Goal: Task Accomplishment & Management: Complete application form

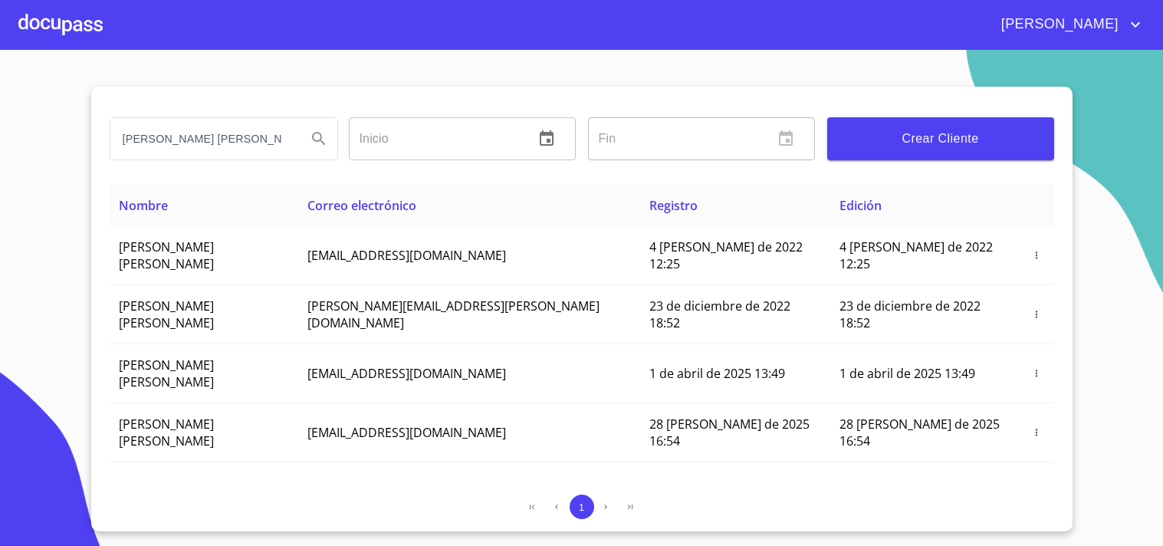
click at [0, 158] on section "[PERSON_NAME] [PERSON_NAME] Inicio ​ Fin ​ Crear Cliente Nombre Correo electrón…" at bounding box center [581, 298] width 1163 height 496
drag, startPoint x: 78, startPoint y: 147, endPoint x: 0, endPoint y: 182, distance: 85.8
click at [0, 178] on section "[PERSON_NAME] [PERSON_NAME] Inicio ​ Fin ​ Crear Cliente Nombre Correo electrón…" at bounding box center [581, 298] width 1163 height 496
type input "[PERSON_NAME]"
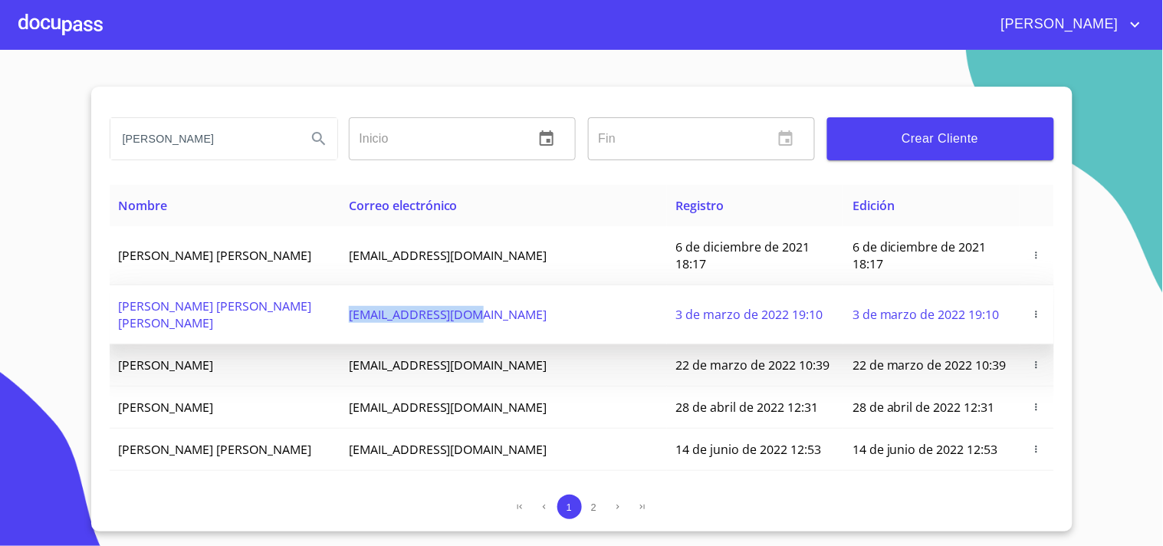
drag, startPoint x: 408, startPoint y: 290, endPoint x: 543, endPoint y: 300, distance: 135.3
click at [543, 300] on td "[EMAIL_ADDRESS][DOMAIN_NAME]" at bounding box center [503, 314] width 327 height 59
copy span "[EMAIL_ADDRESS][DOMAIN_NAME]"
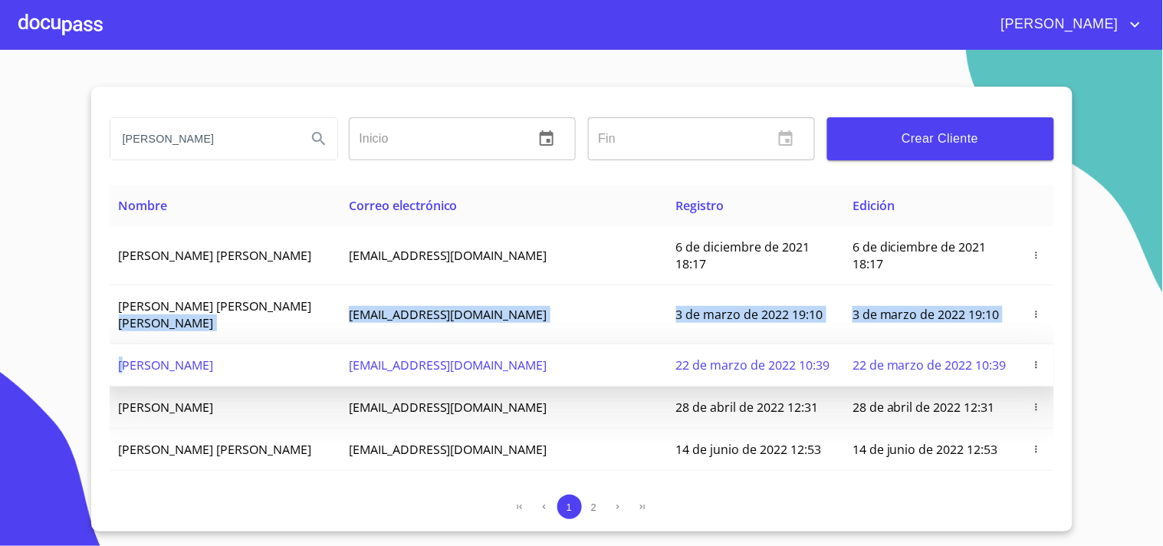
drag, startPoint x: 310, startPoint y: 290, endPoint x: 123, endPoint y: 320, distance: 189.4
click at [123, 320] on tbody "[PERSON_NAME] [PERSON_NAME] [EMAIL_ADDRESS][DOMAIN_NAME] 6 de diciembre de 2021…" at bounding box center [582, 496] width 944 height 540
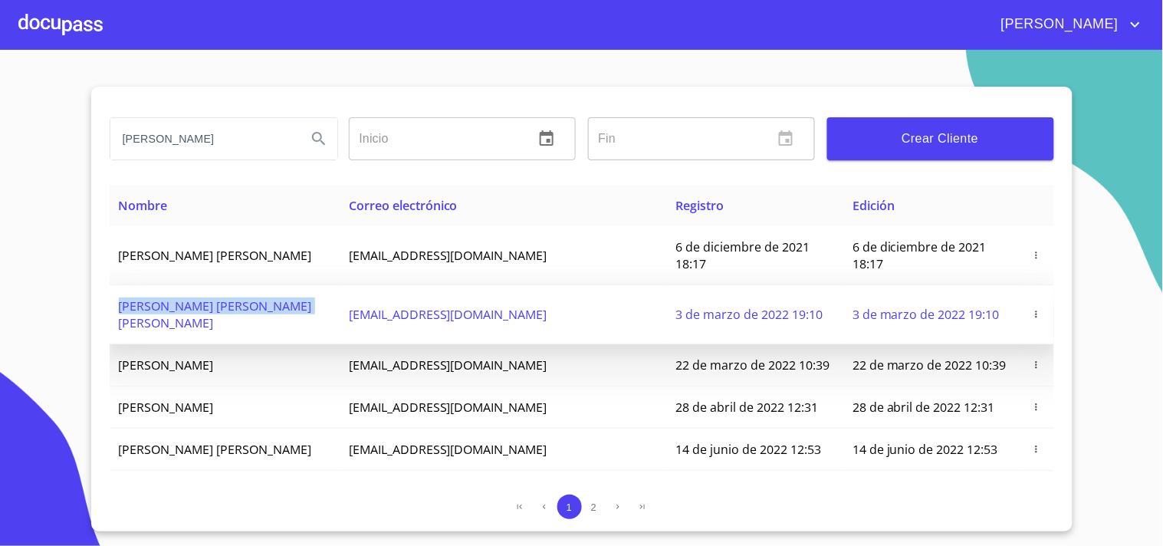
drag, startPoint x: 240, startPoint y: 287, endPoint x: 308, endPoint y: 287, distance: 68.2
click at [308, 287] on td "[PERSON_NAME] [PERSON_NAME] [PERSON_NAME]" at bounding box center [225, 314] width 230 height 59
copy span "[PERSON_NAME] [PERSON_NAME] [PERSON_NAME]"
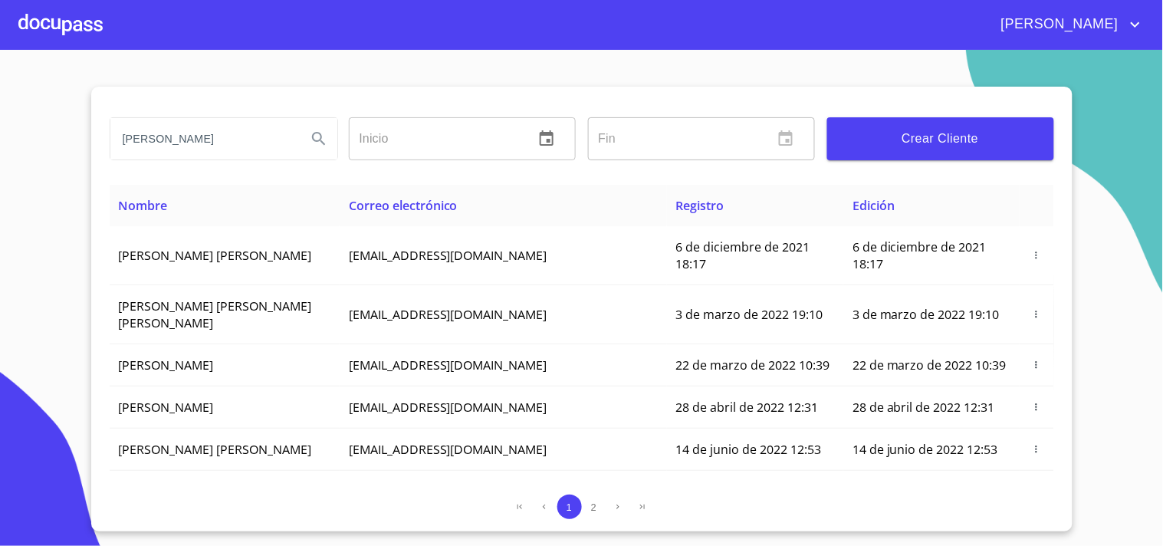
click at [46, 31] on div at bounding box center [60, 24] width 84 height 49
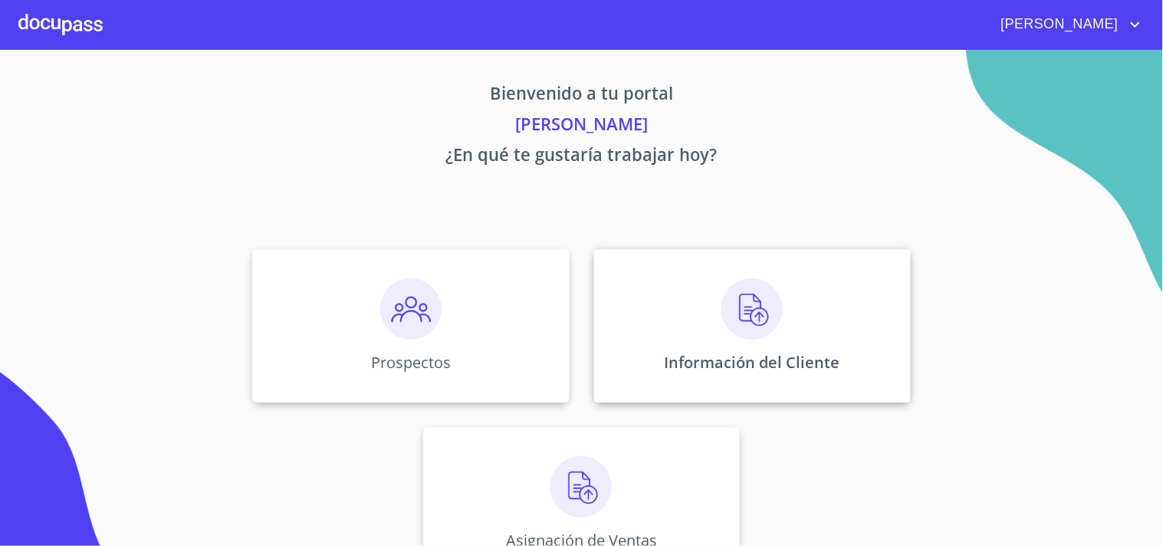
click at [745, 353] on p "Información del Cliente" at bounding box center [752, 362] width 176 height 21
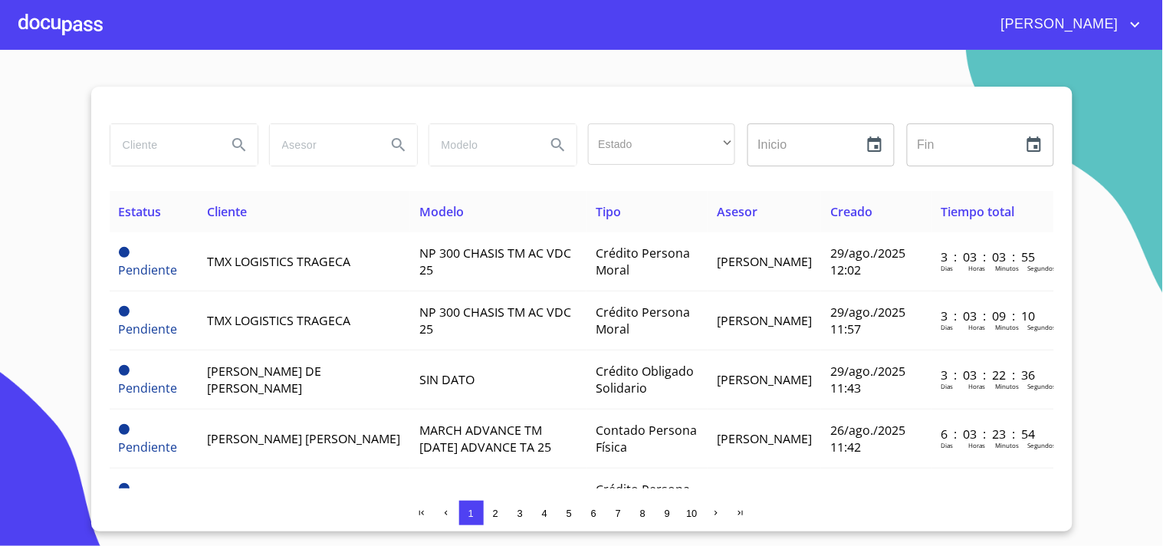
click at [132, 143] on input "search" at bounding box center [162, 144] width 104 height 41
paste input "[PERSON_NAME] [PERSON_NAME] [PERSON_NAME]"
type input "[PERSON_NAME] [PERSON_NAME] [PERSON_NAME]"
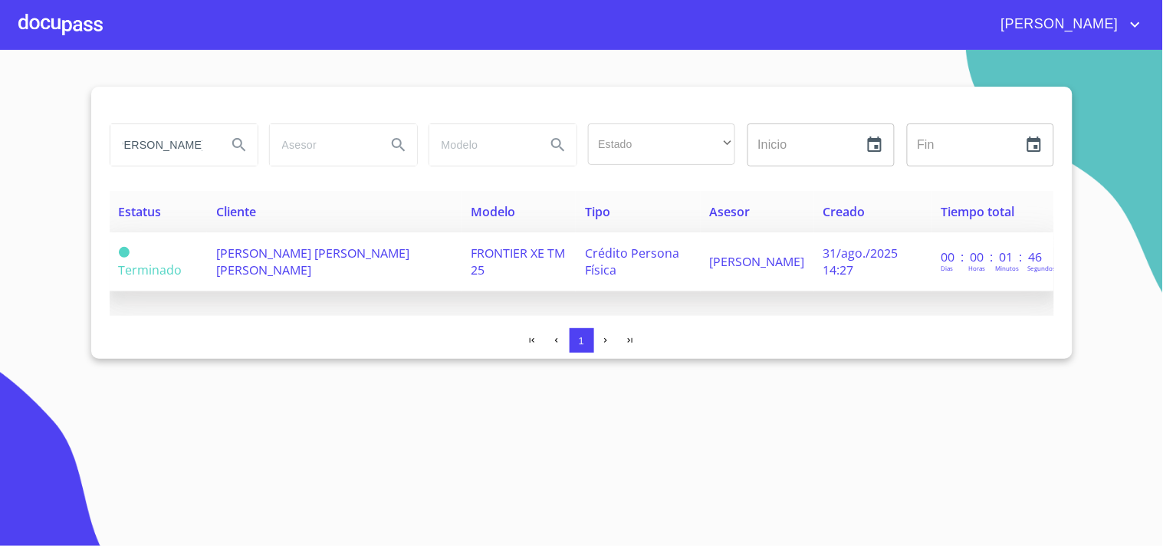
click at [271, 251] on span "[PERSON_NAME] [PERSON_NAME] [PERSON_NAME]" at bounding box center [312, 261] width 193 height 34
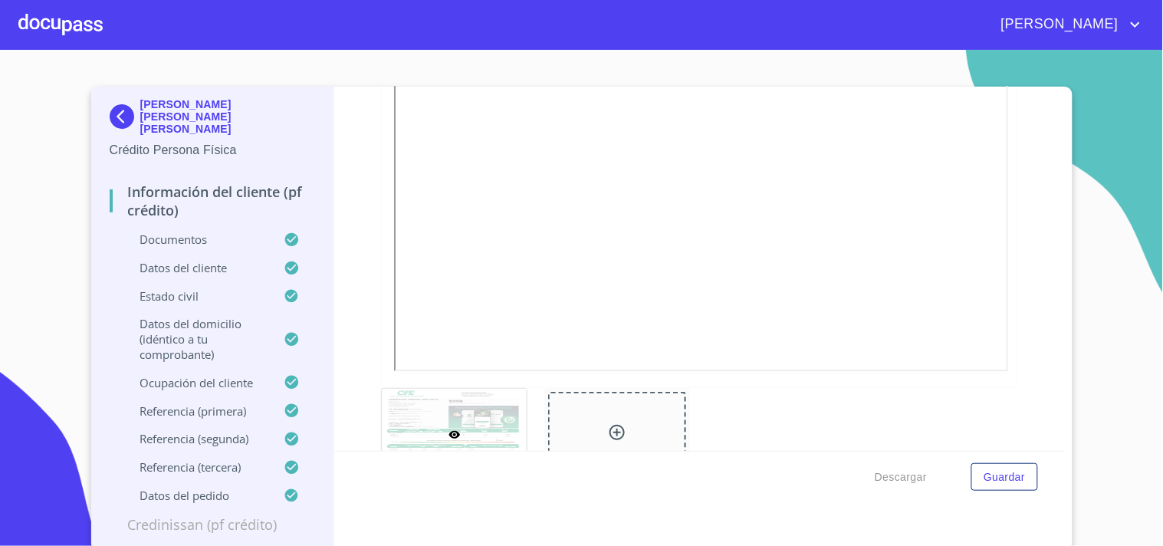
scroll to position [968, 0]
click at [73, 38] on div at bounding box center [60, 24] width 84 height 49
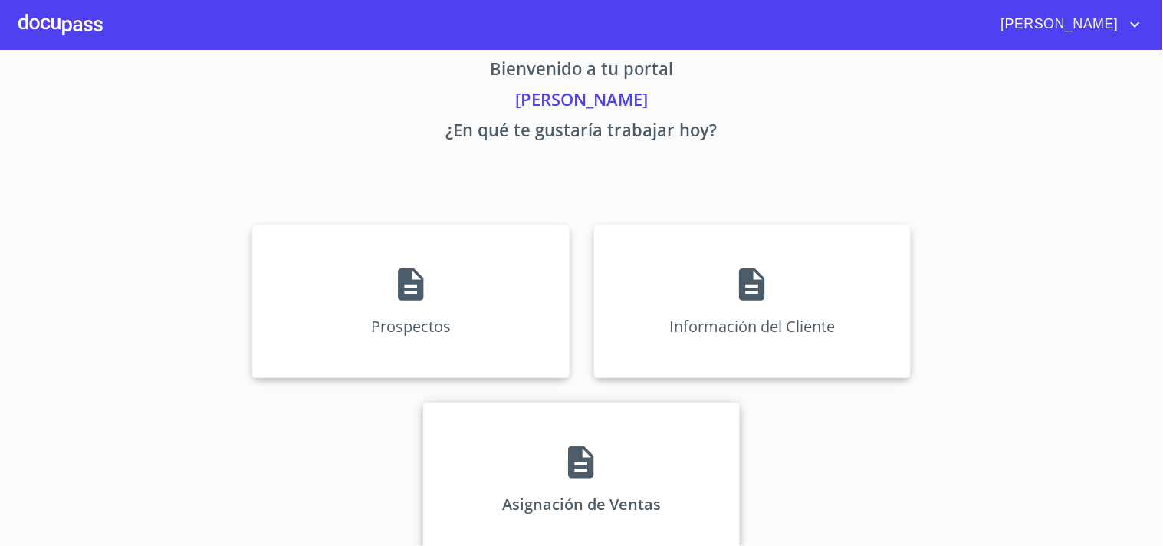
scroll to position [46, 0]
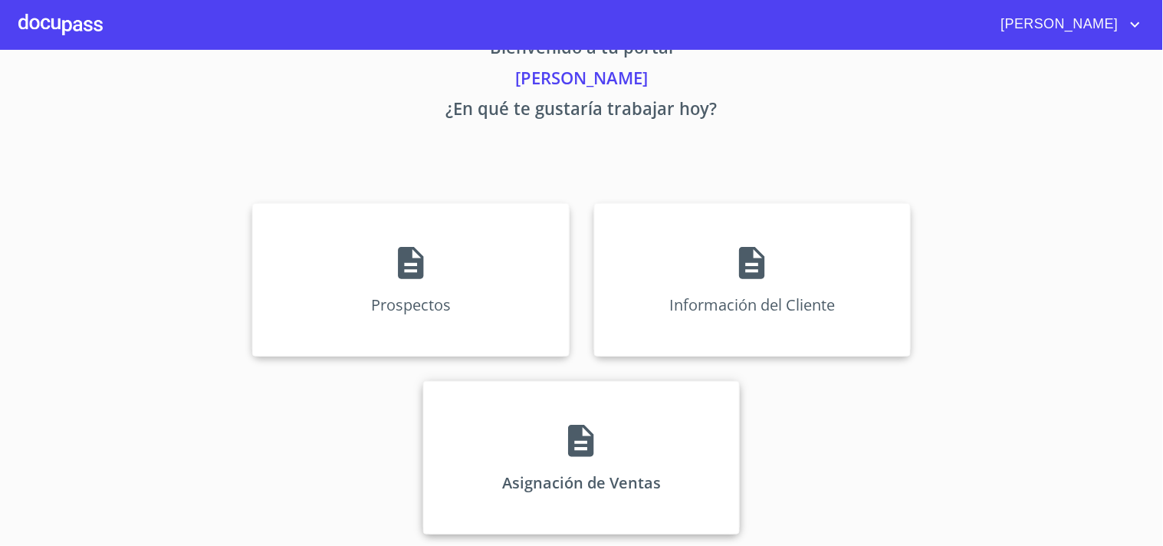
click at [553, 430] on div "Asignación de Ventas" at bounding box center [581, 457] width 317 height 153
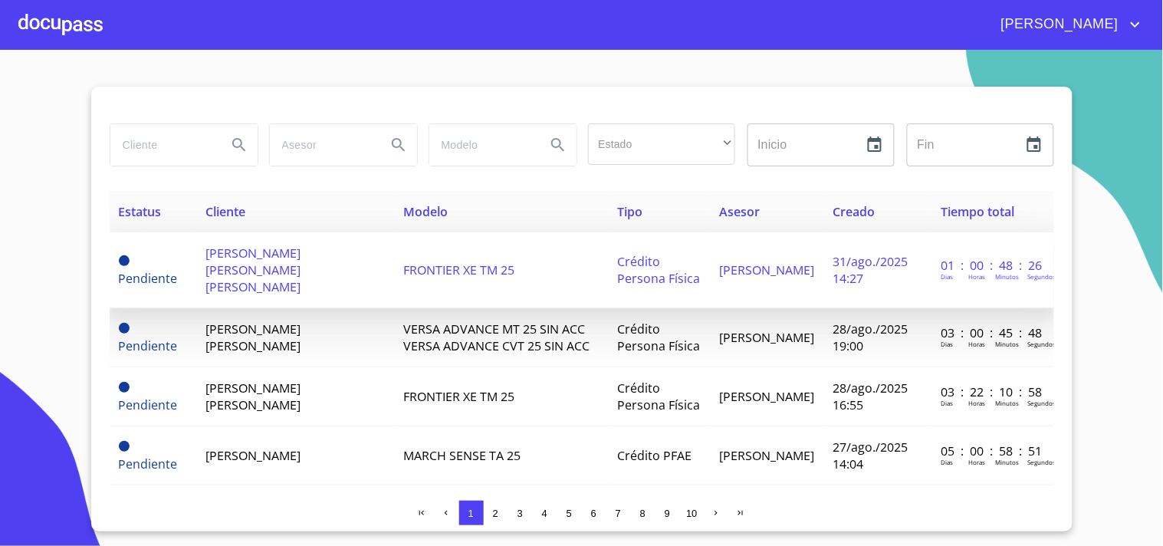
click at [248, 255] on span "[PERSON_NAME] [PERSON_NAME] [PERSON_NAME]" at bounding box center [252, 269] width 95 height 51
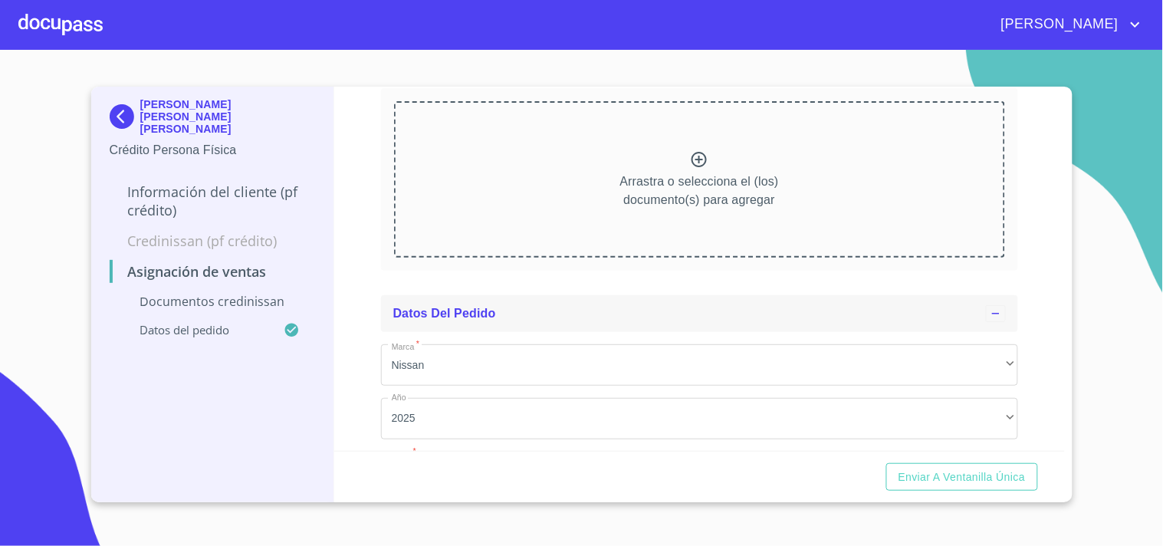
scroll to position [331, 0]
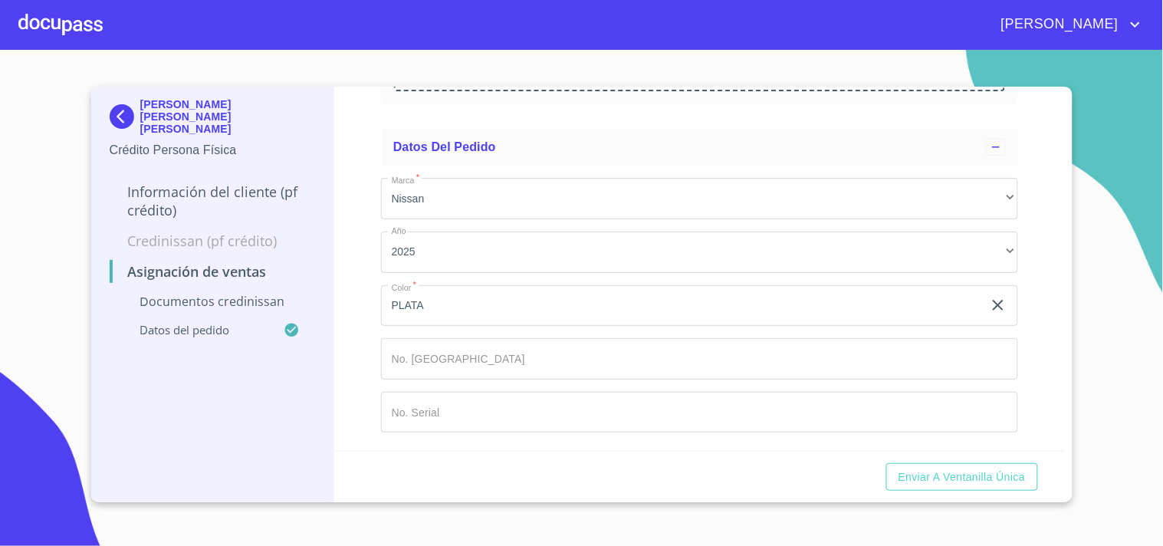
click at [438, 326] on input "Marca   *" at bounding box center [682, 305] width 602 height 41
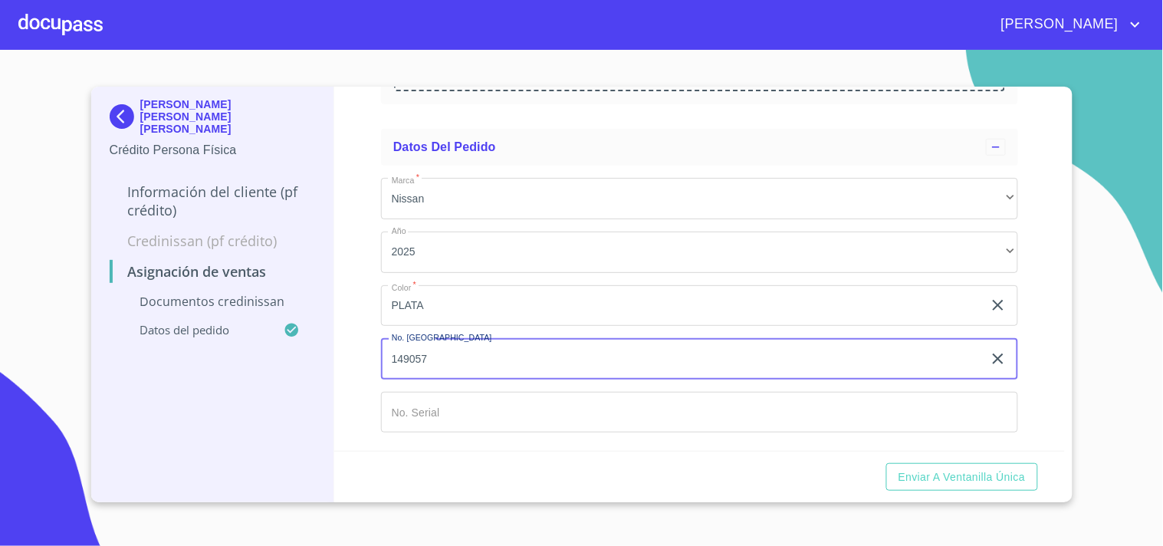
type input "149057"
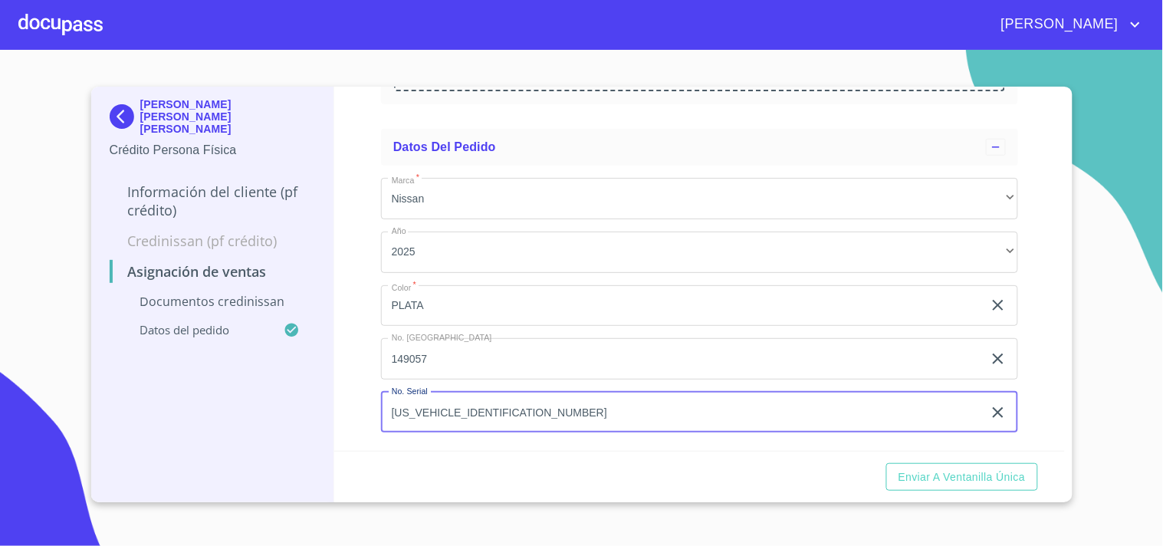
type input "[US_VEHICLE_IDENTIFICATION_NUMBER]"
click at [359, 280] on div "Asignación de Ventas Documentos CrediNissan Dictamen CrediNissan * Arrastra o s…" at bounding box center [699, 269] width 730 height 364
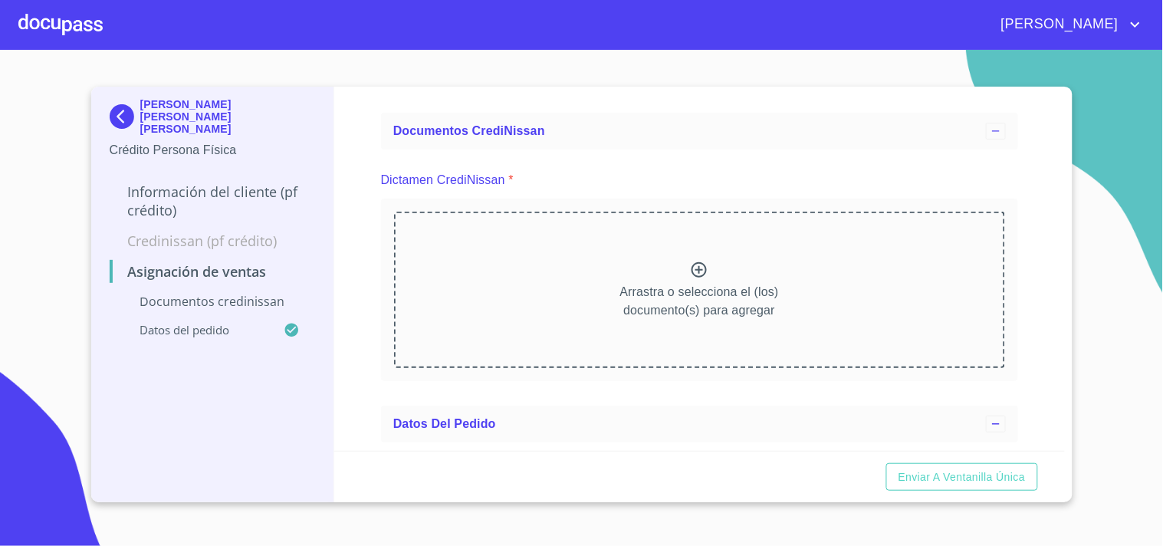
scroll to position [0, 0]
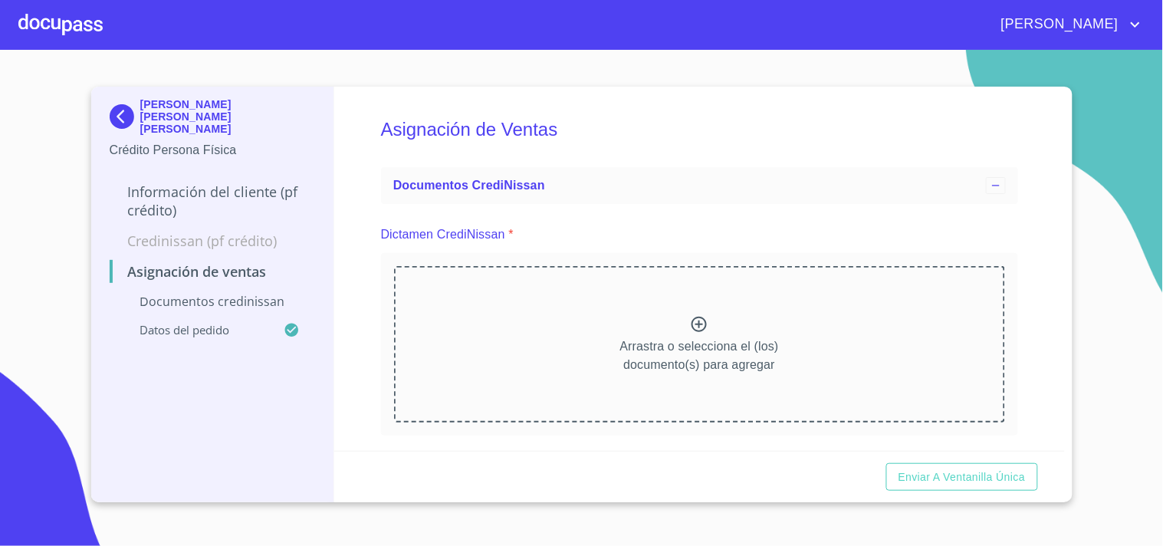
click at [695, 325] on icon at bounding box center [699, 324] width 18 height 18
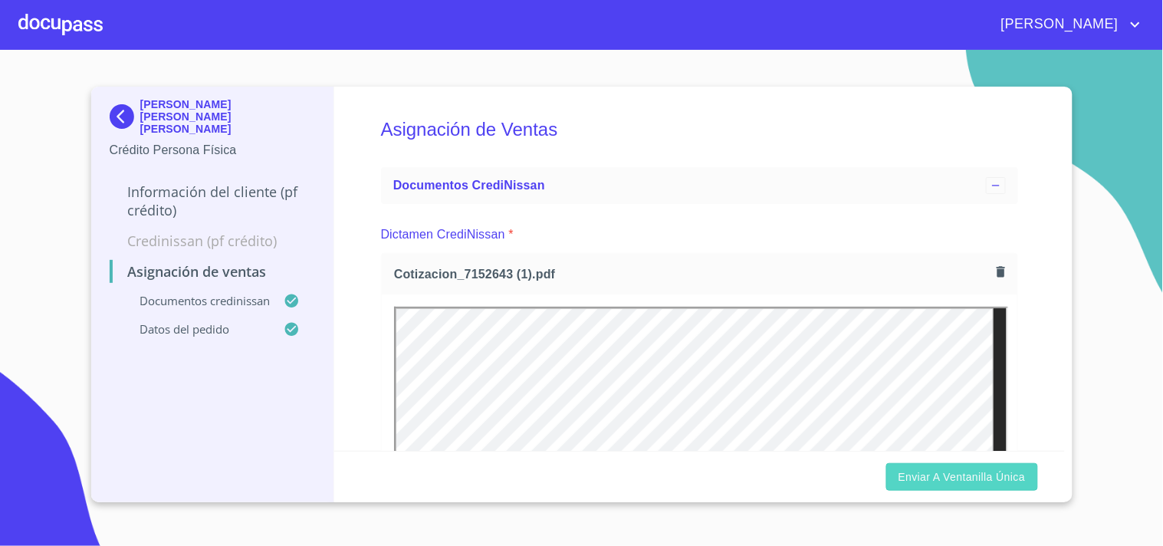
click at [944, 478] on span "Enviar a Ventanilla única" at bounding box center [961, 477] width 127 height 19
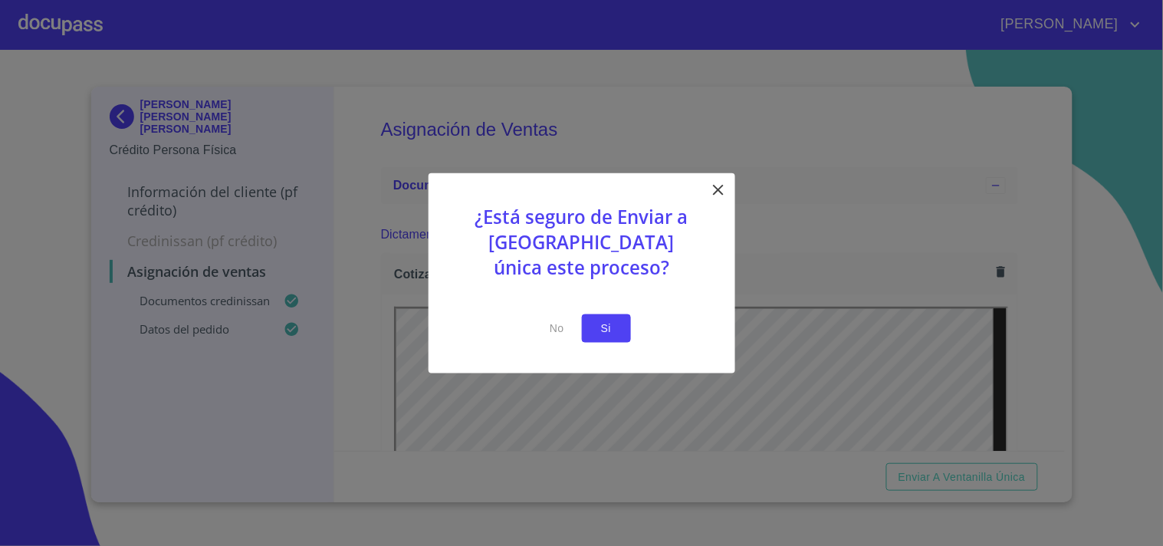
click at [609, 330] on span "Si" at bounding box center [606, 328] width 25 height 19
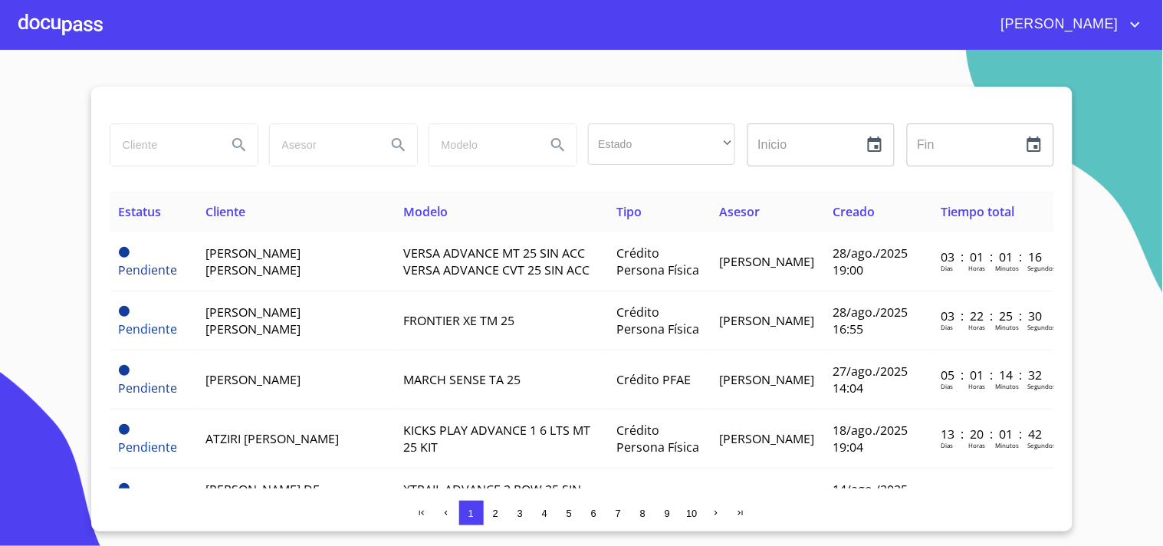
click at [48, 19] on div at bounding box center [60, 24] width 84 height 49
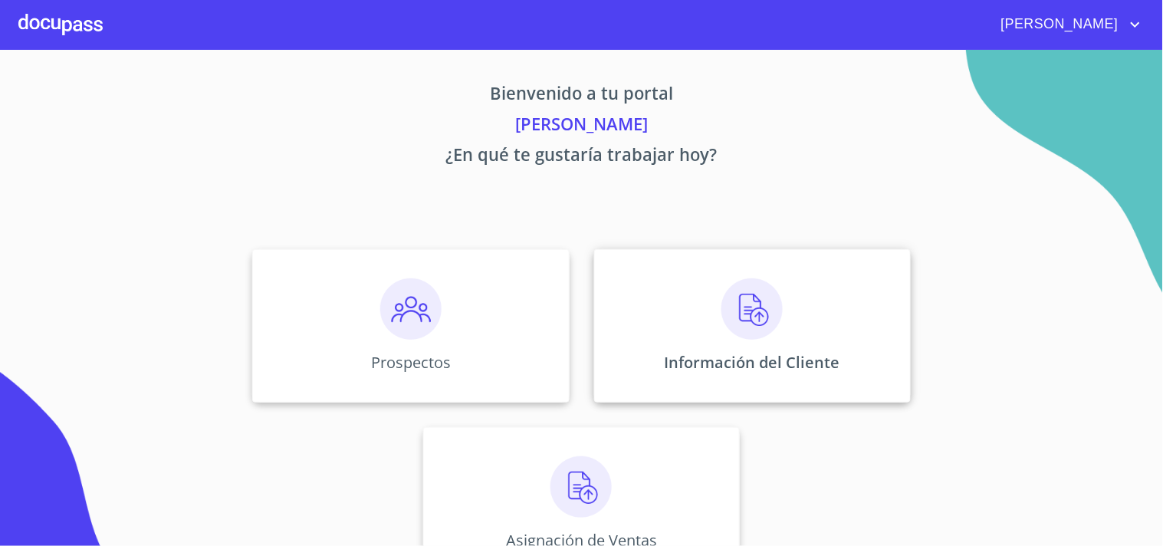
click at [739, 325] on img at bounding box center [751, 308] width 61 height 61
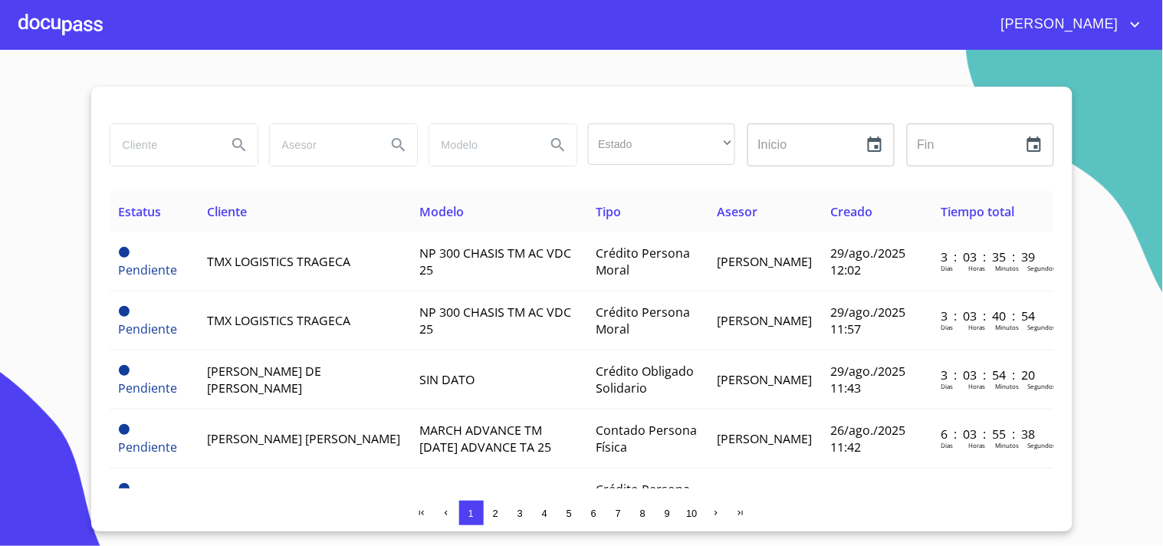
click at [144, 143] on input "search" at bounding box center [162, 144] width 104 height 41
type input "[PERSON_NAME] [PERSON_NAME]"
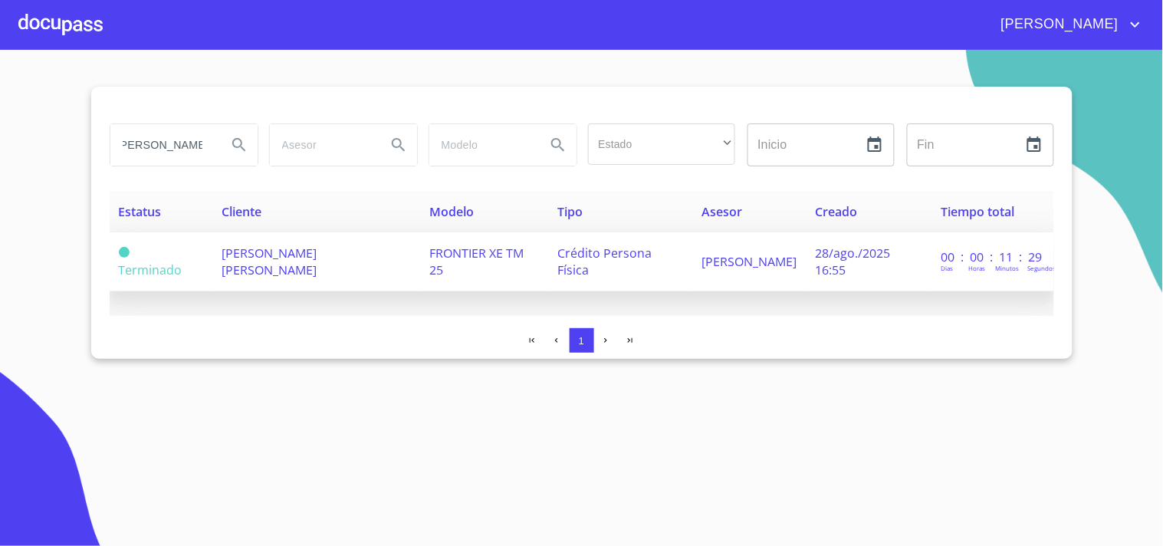
click at [302, 266] on td "[PERSON_NAME] [PERSON_NAME]" at bounding box center [316, 261] width 208 height 59
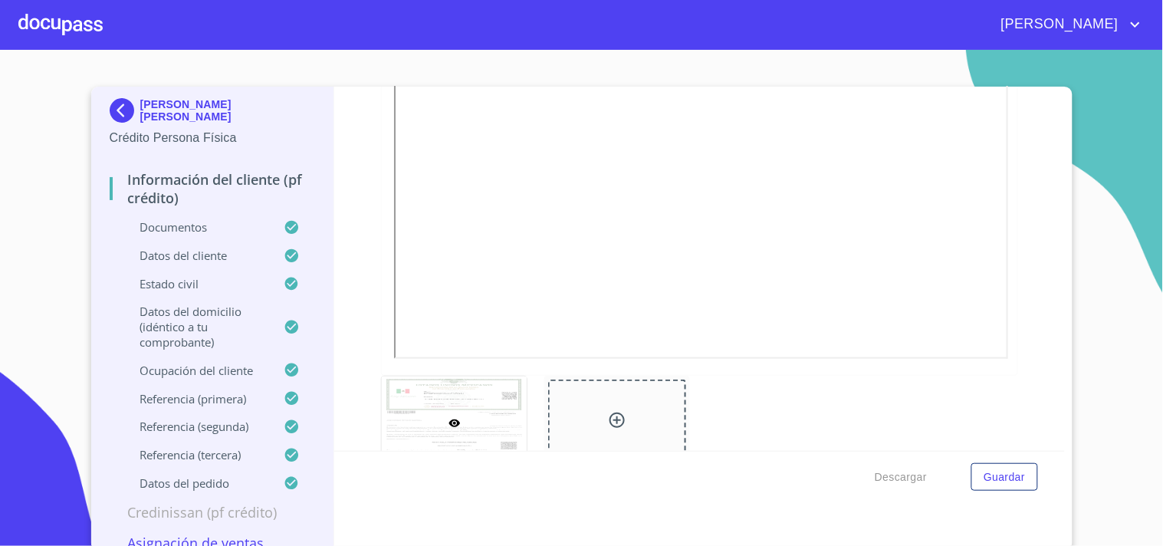
scroll to position [4, 0]
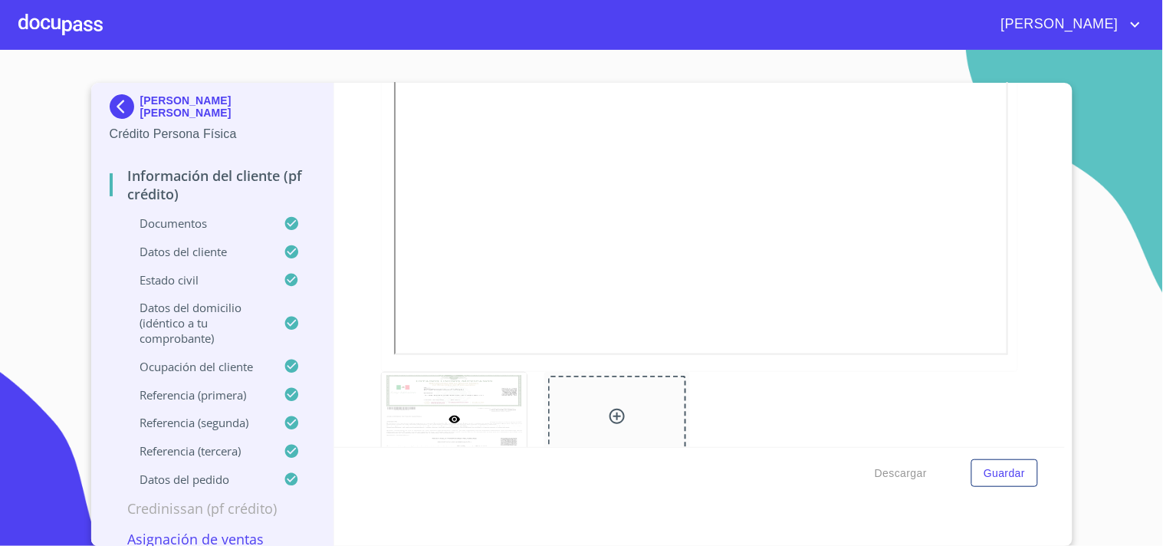
click at [66, 34] on div at bounding box center [60, 24] width 84 height 49
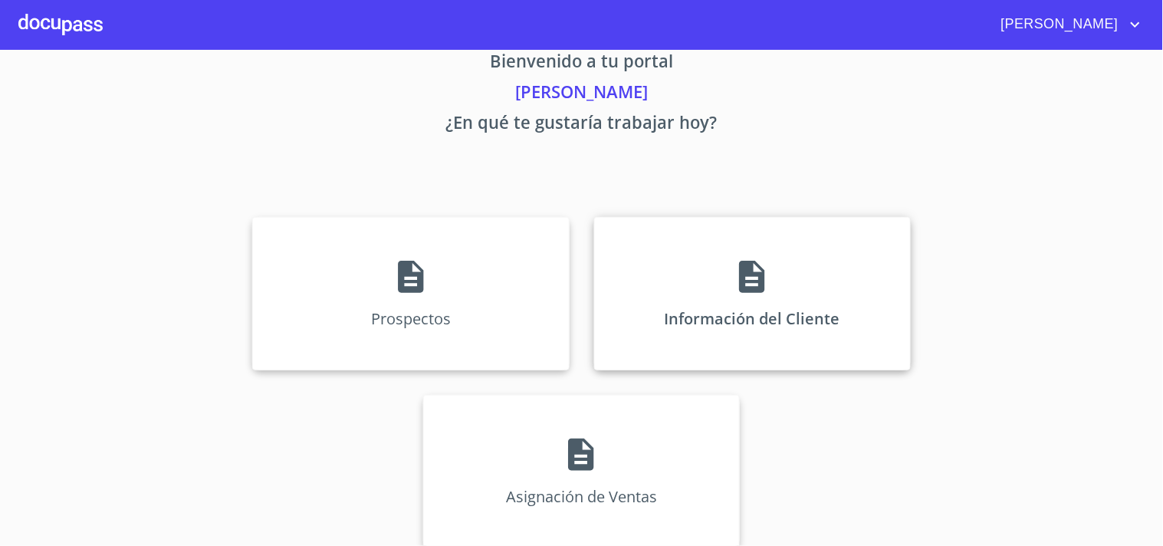
scroll to position [46, 0]
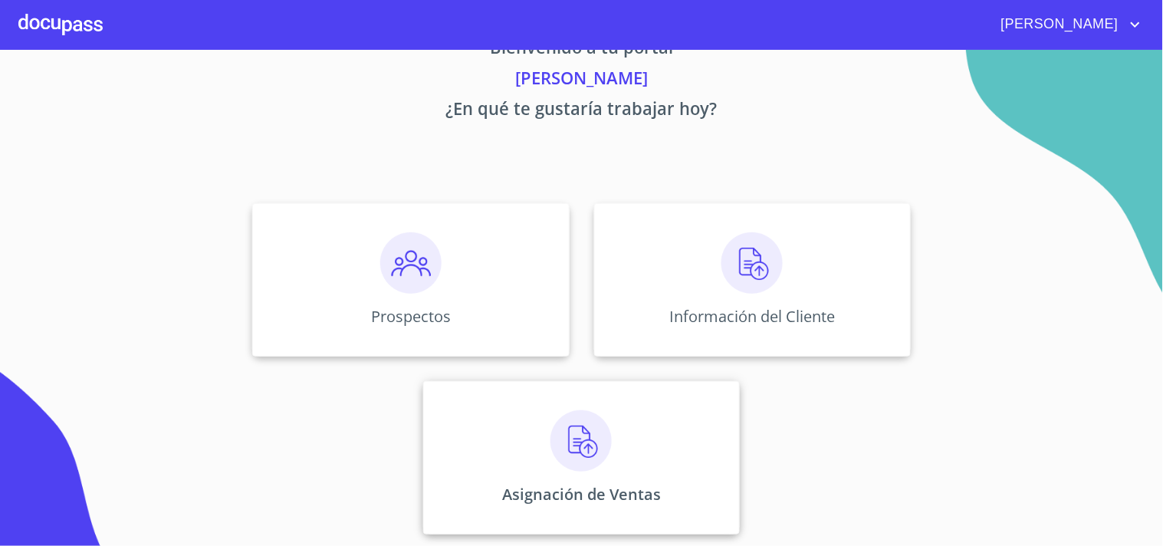
click at [580, 438] on img at bounding box center [580, 440] width 61 height 61
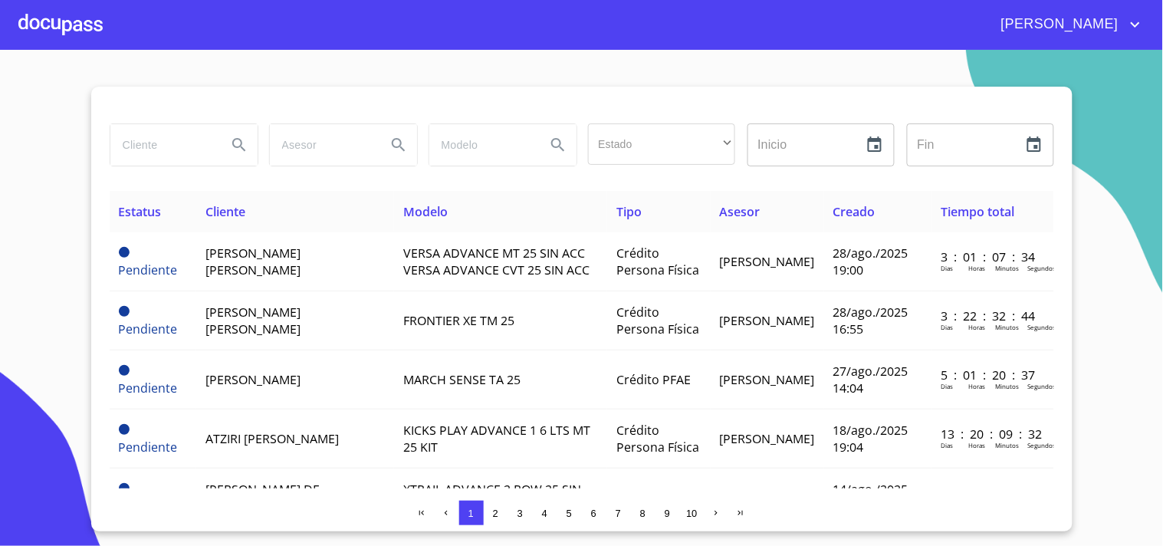
click at [139, 146] on input "search" at bounding box center [162, 144] width 104 height 41
type input "[PERSON_NAME] [PERSON_NAME]"
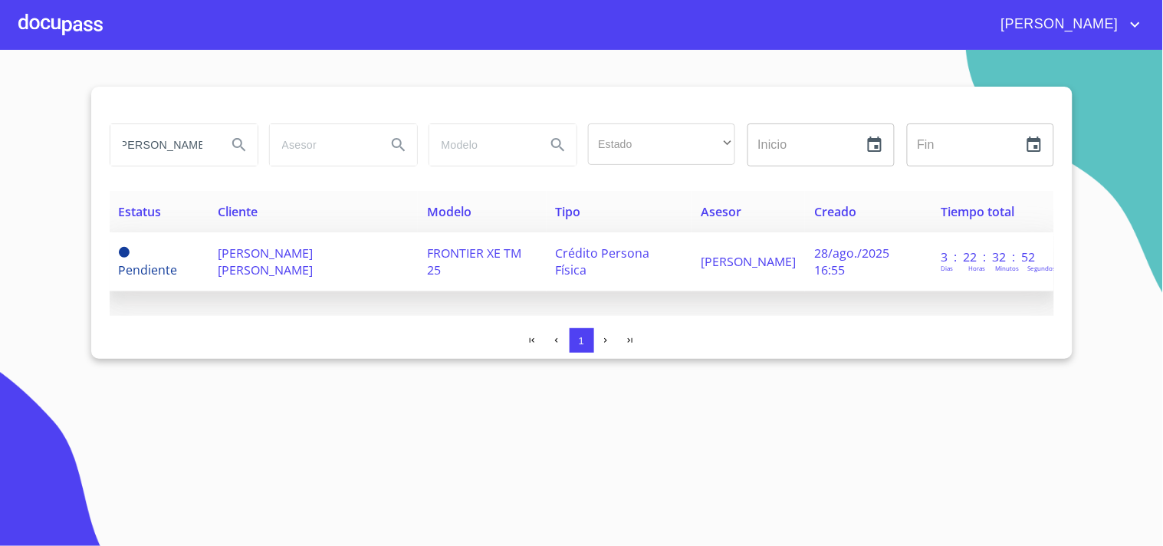
click at [273, 251] on span "[PERSON_NAME] [PERSON_NAME]" at bounding box center [265, 261] width 95 height 34
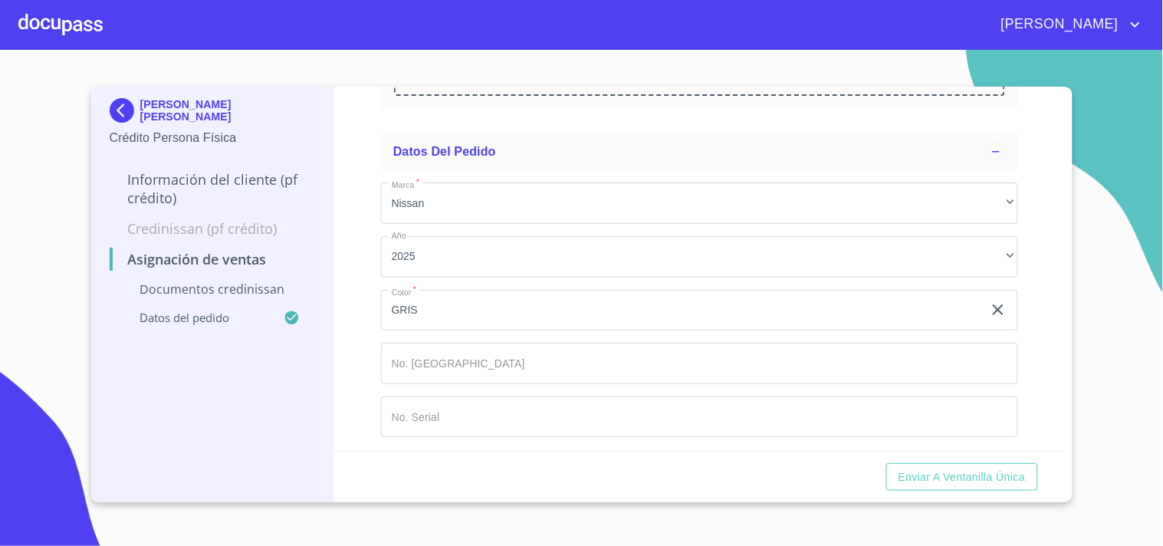
scroll to position [331, 0]
click at [468, 326] on input "Marca   *" at bounding box center [682, 305] width 602 height 41
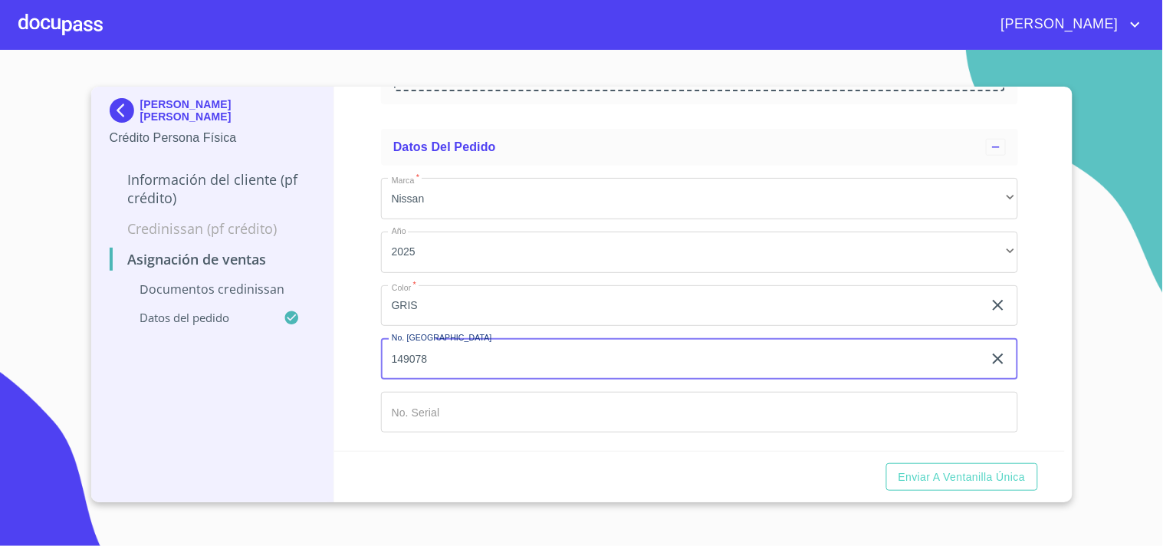
type input "149078"
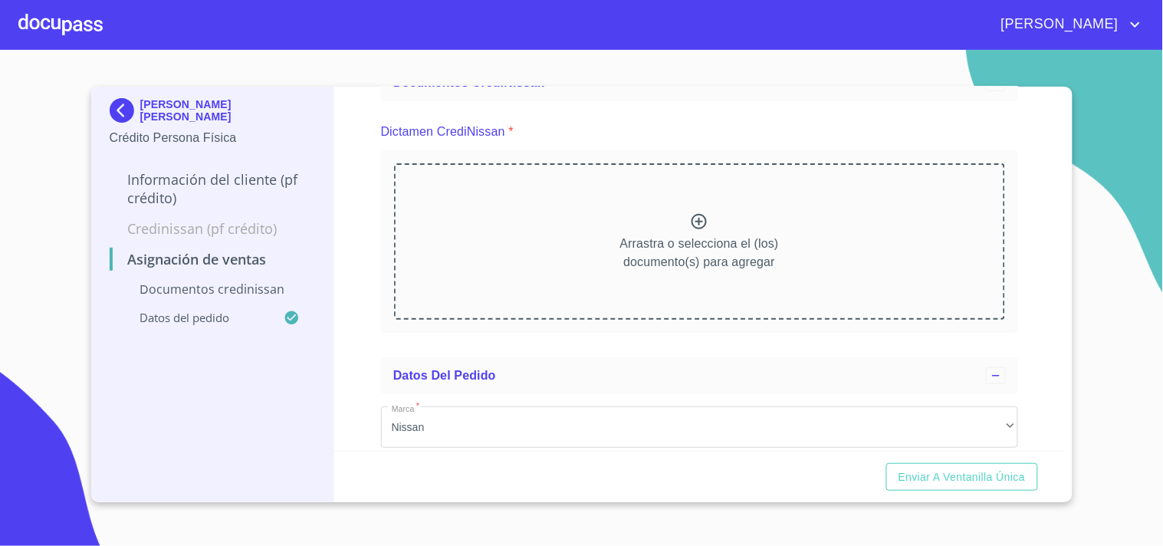
scroll to position [75, 0]
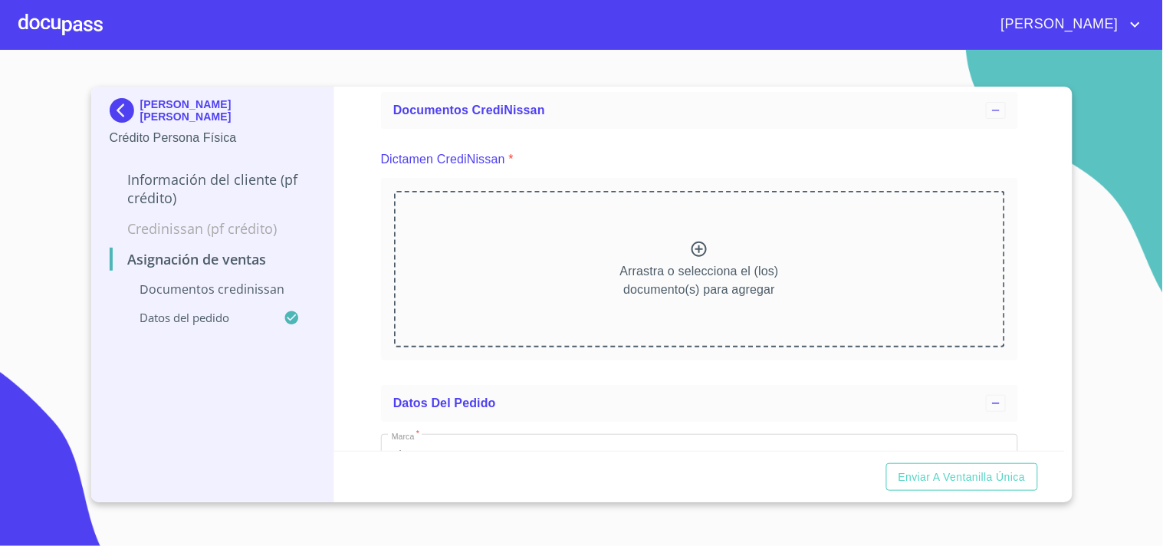
type input "[US_VEHICLE_IDENTIFICATION_NUMBER]"
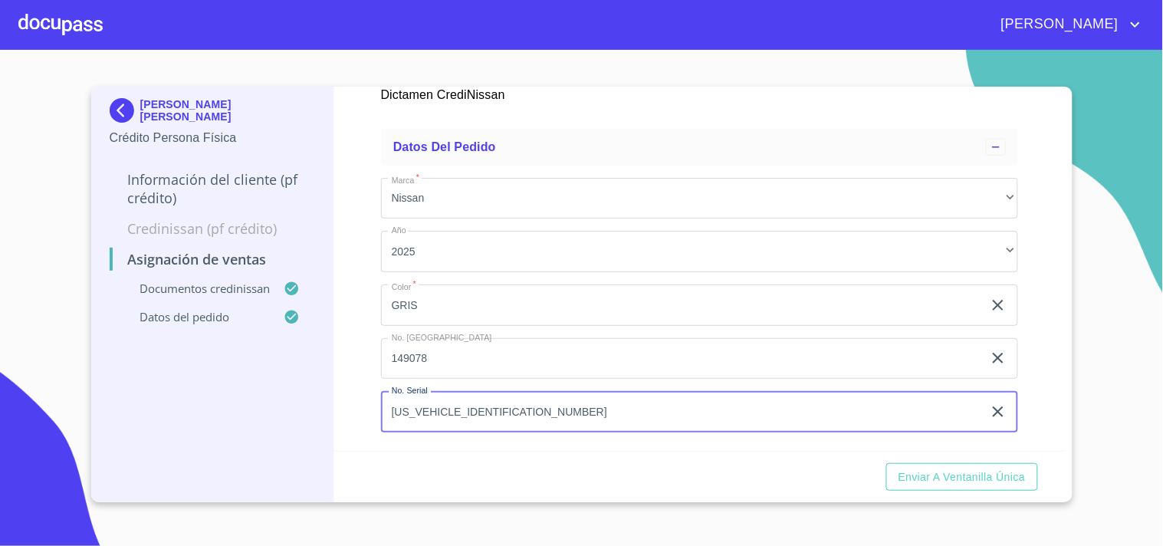
scroll to position [671, 0]
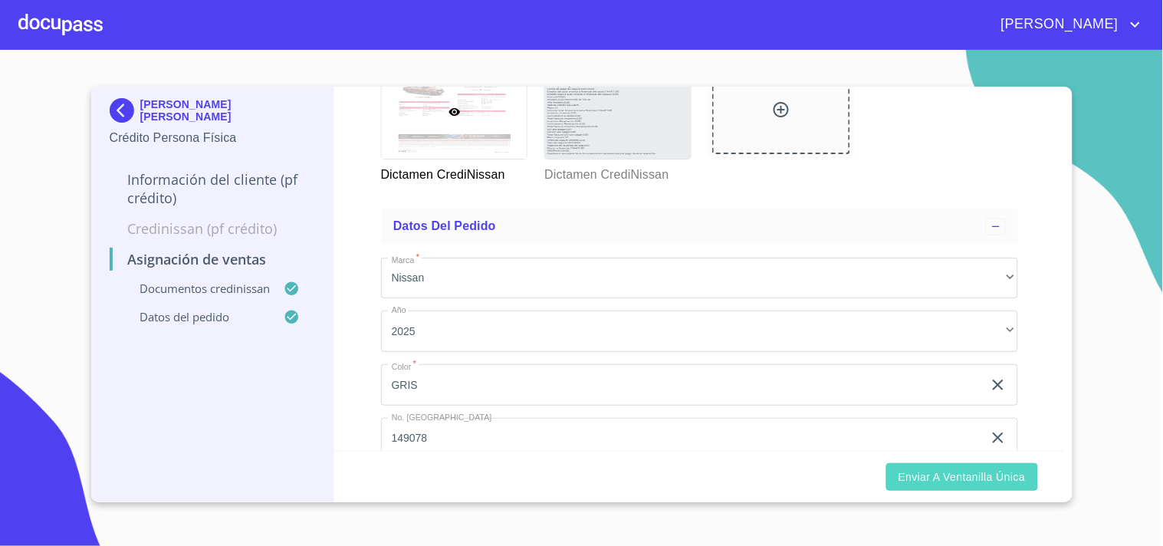
click at [966, 473] on span "Enviar a Ventanilla única" at bounding box center [961, 477] width 127 height 19
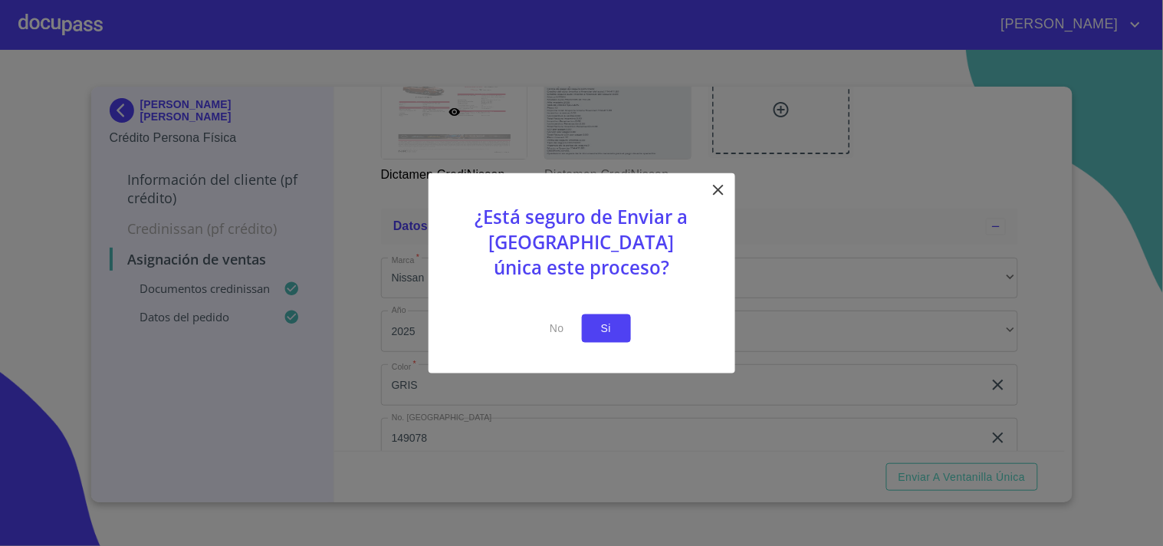
click at [606, 323] on span "Si" at bounding box center [606, 328] width 25 height 19
